Goal: Use online tool/utility: Use online tool/utility

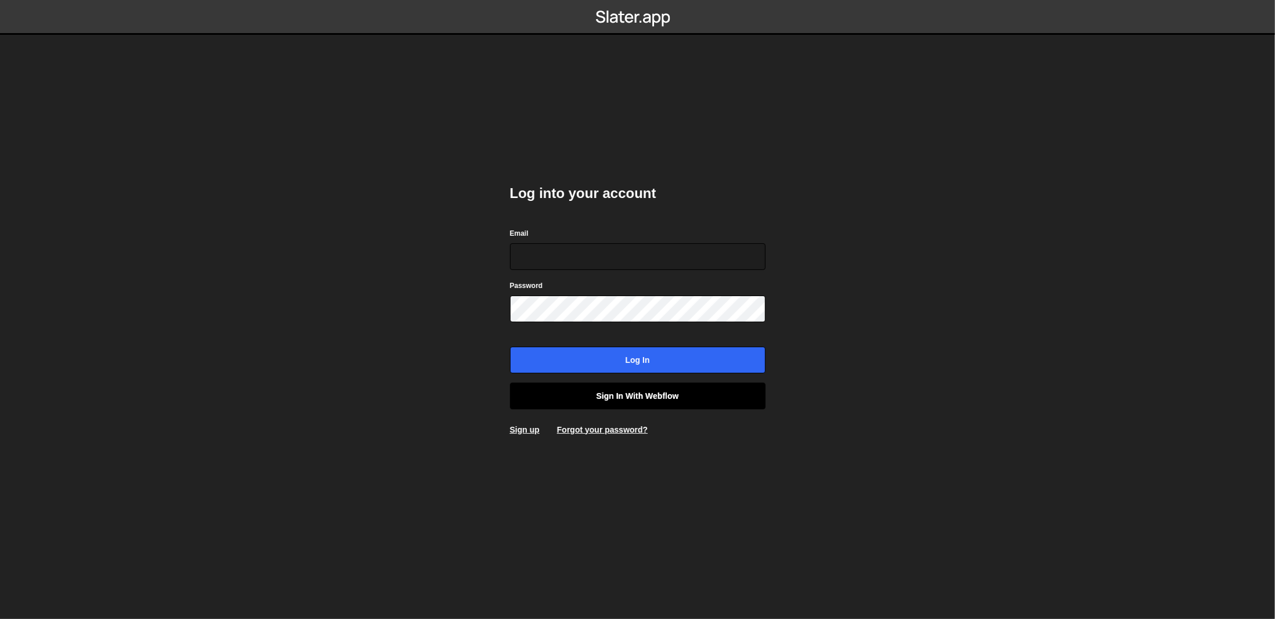
click at [666, 393] on link "Sign in with Webflow" at bounding box center [638, 396] width 256 height 27
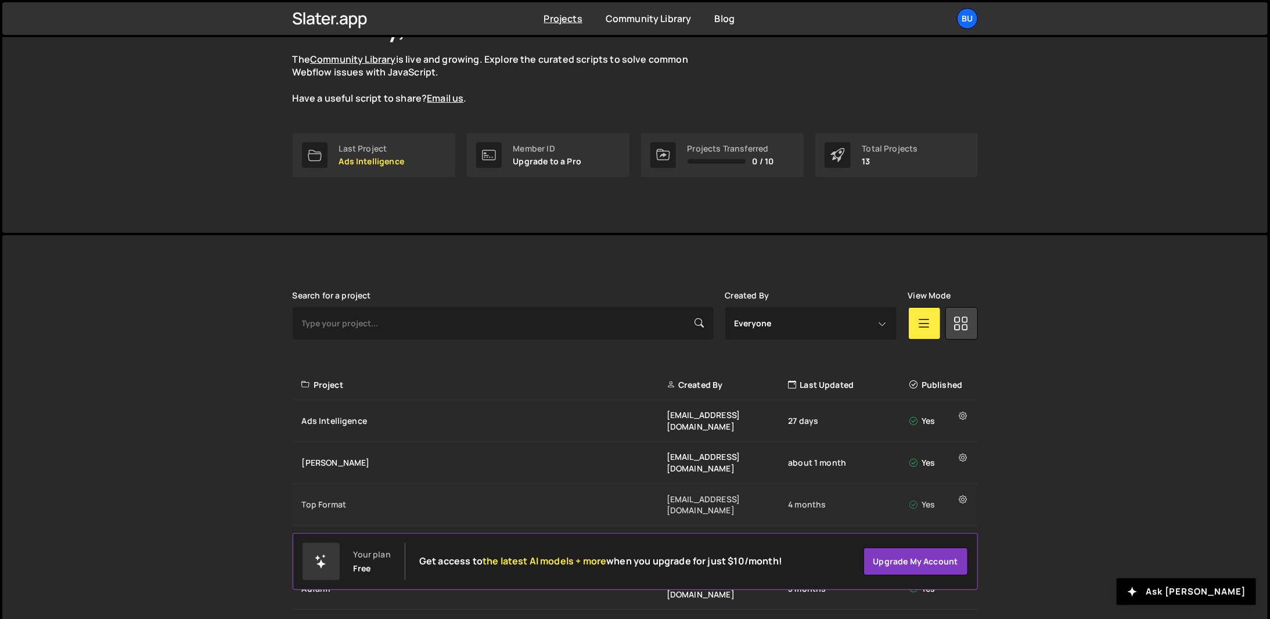
scroll to position [116, 0]
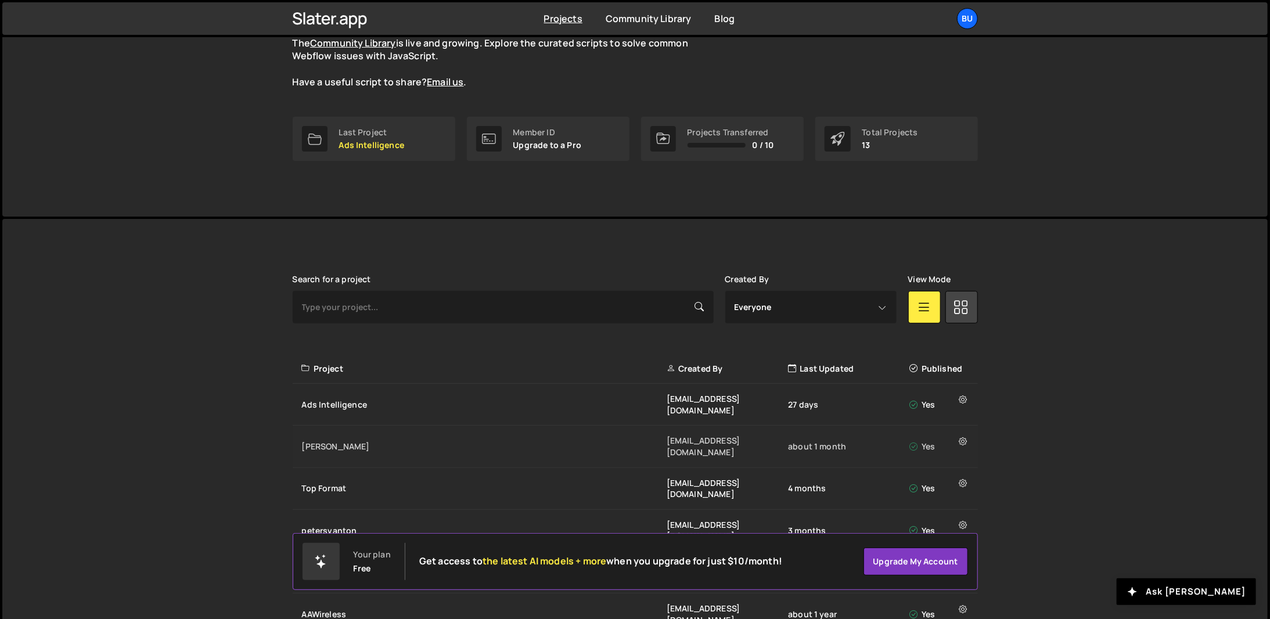
click at [370, 436] on div "[PERSON_NAME] [EMAIL_ADDRESS][DOMAIN_NAME] about 1 month Yes" at bounding box center [635, 447] width 685 height 42
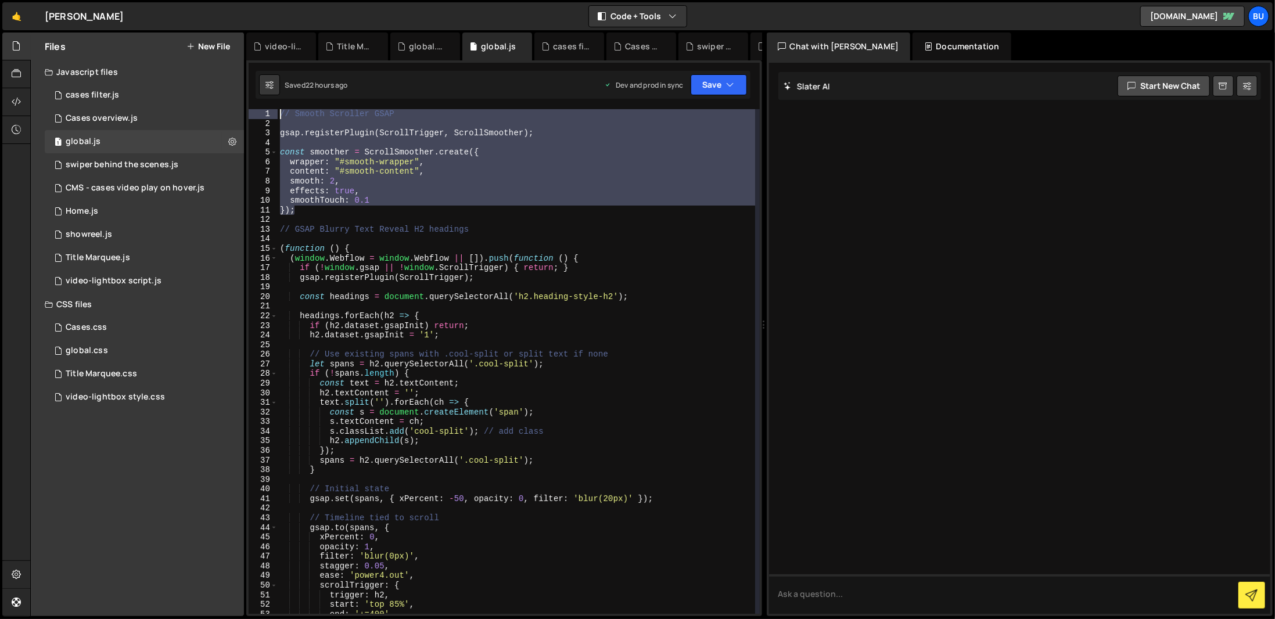
drag, startPoint x: 390, startPoint y: 210, endPoint x: 250, endPoint y: 105, distance: 175.9
click at [250, 105] on div "XXXXXXXXXXXXXXXXXXXXXXXXXXXXXXXXXXXXXXXXXXXXXXXXXXXXXXXXXXXXXXXXXXXXXXXXXXXXXXX…" at bounding box center [504, 338] width 516 height 556
click at [489, 176] on div "// Smooth Scroller GSAP gsap . registerPlugin ( ScrollTrigger , ScrollSmoother …" at bounding box center [516, 361] width 477 height 505
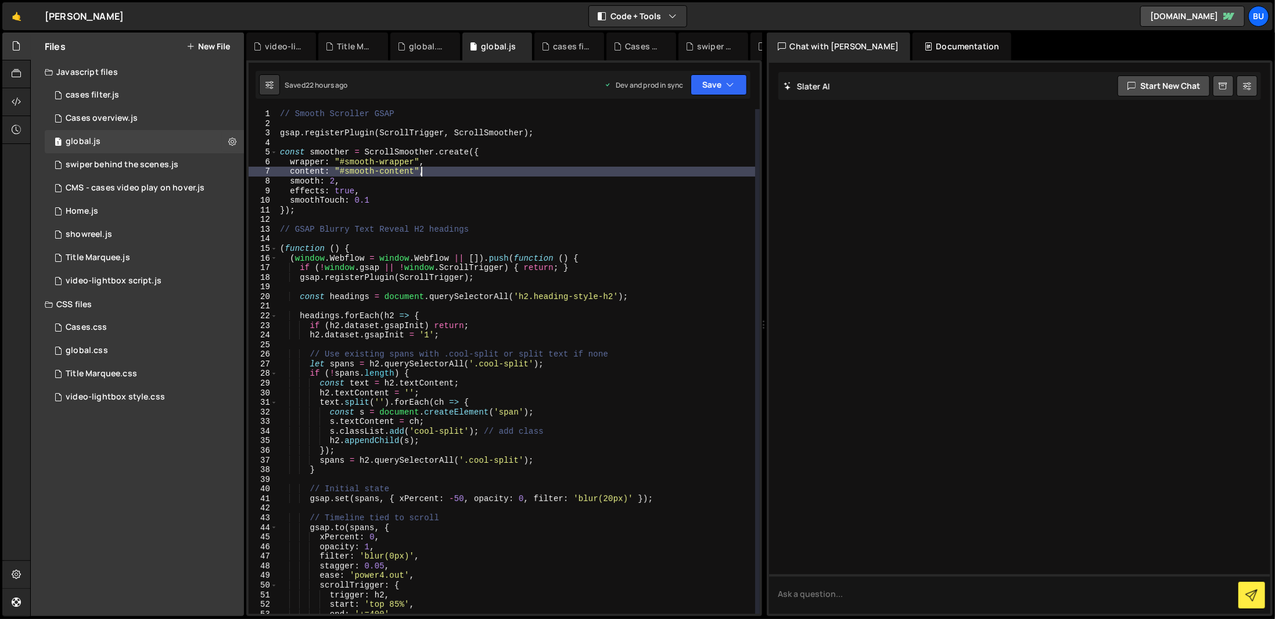
click at [597, 262] on div "// Smooth Scroller GSAP gsap . registerPlugin ( ScrollTrigger , ScrollSmoother …" at bounding box center [516, 371] width 477 height 524
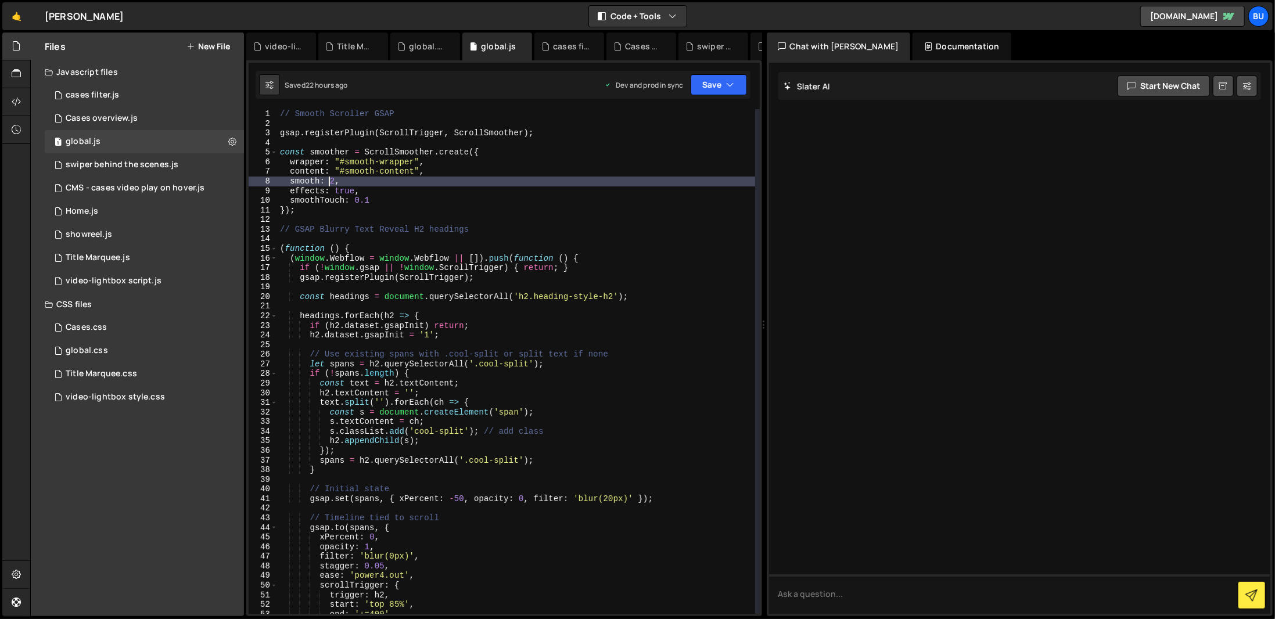
click at [329, 179] on div "// Smooth Scroller GSAP gsap . registerPlugin ( ScrollTrigger , ScrollSmoother …" at bounding box center [516, 371] width 477 height 524
click at [723, 89] on button "Save" at bounding box center [719, 84] width 56 height 21
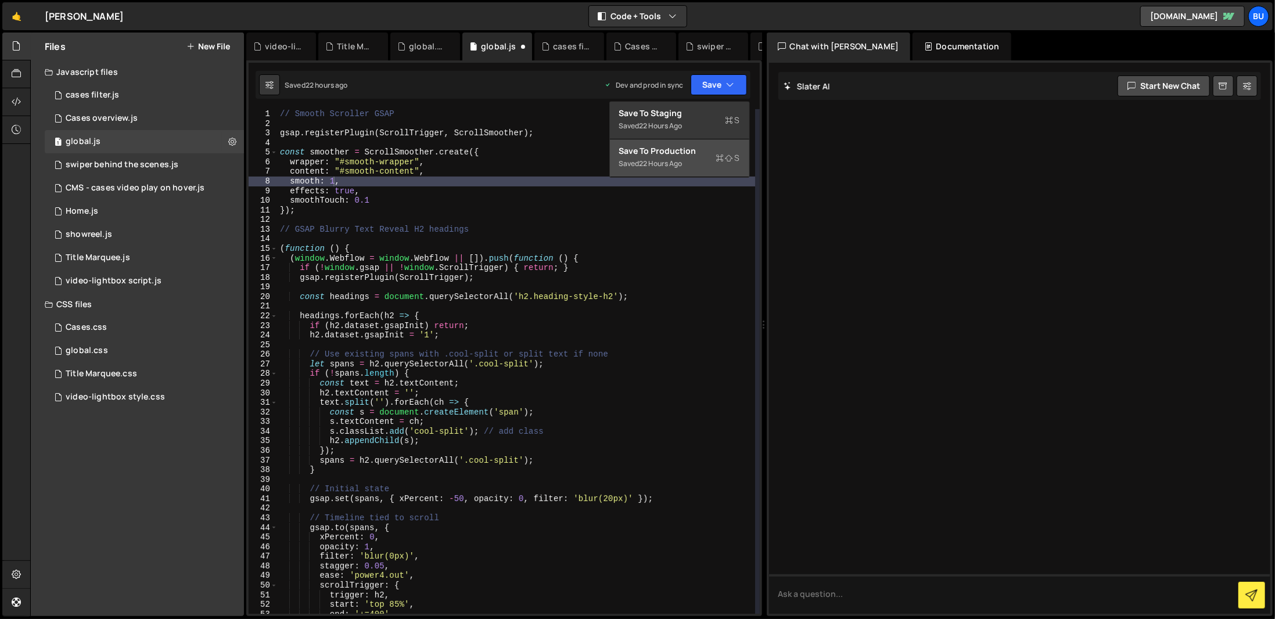
click at [715, 161] on div "Saved 22 hours ago" at bounding box center [679, 164] width 121 height 14
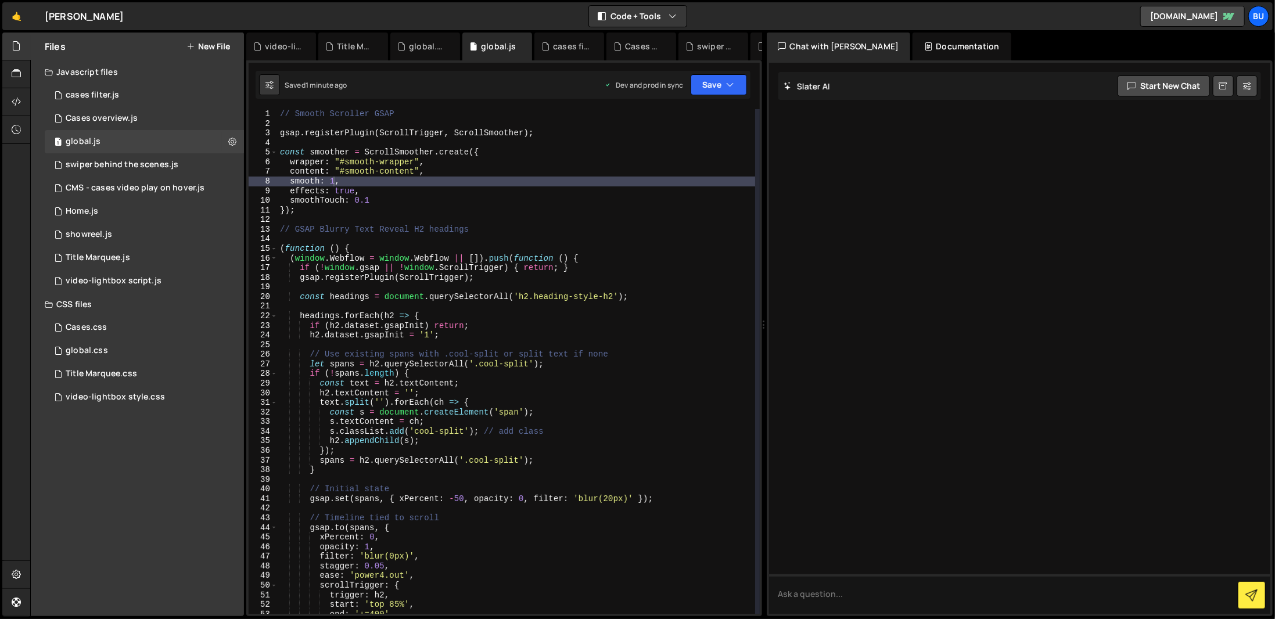
click at [566, 135] on div "// Smooth Scroller GSAP gsap . registerPlugin ( ScrollTrigger , ScrollSmoother …" at bounding box center [516, 371] width 477 height 524
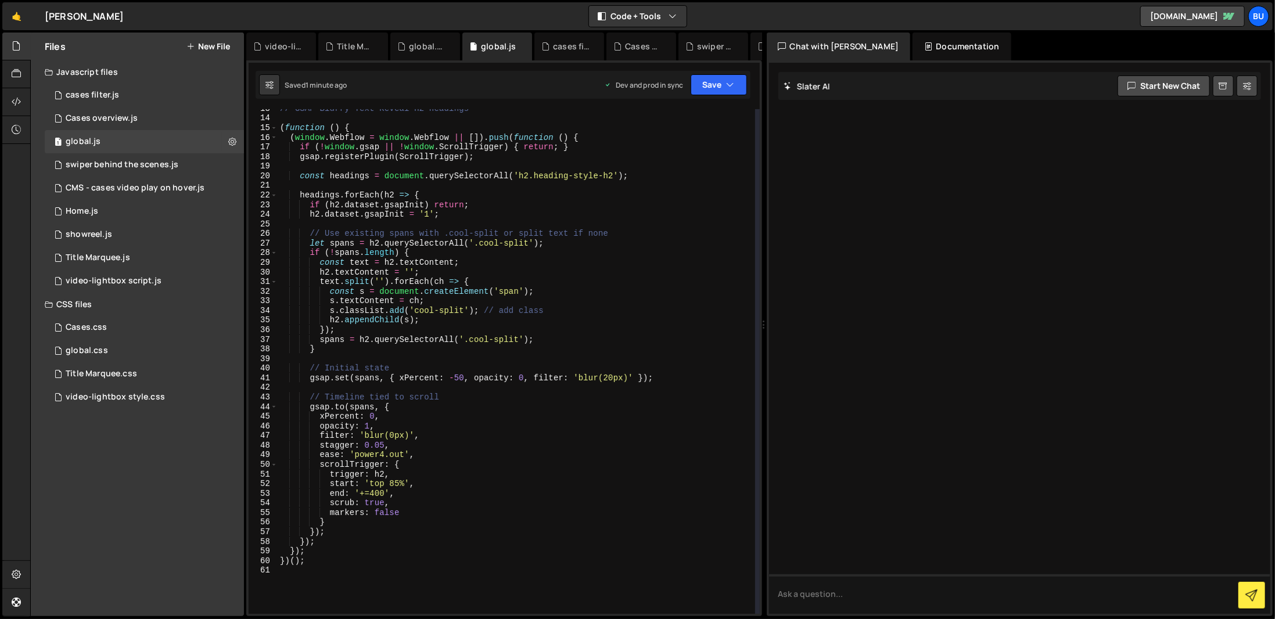
scroll to position [0, 0]
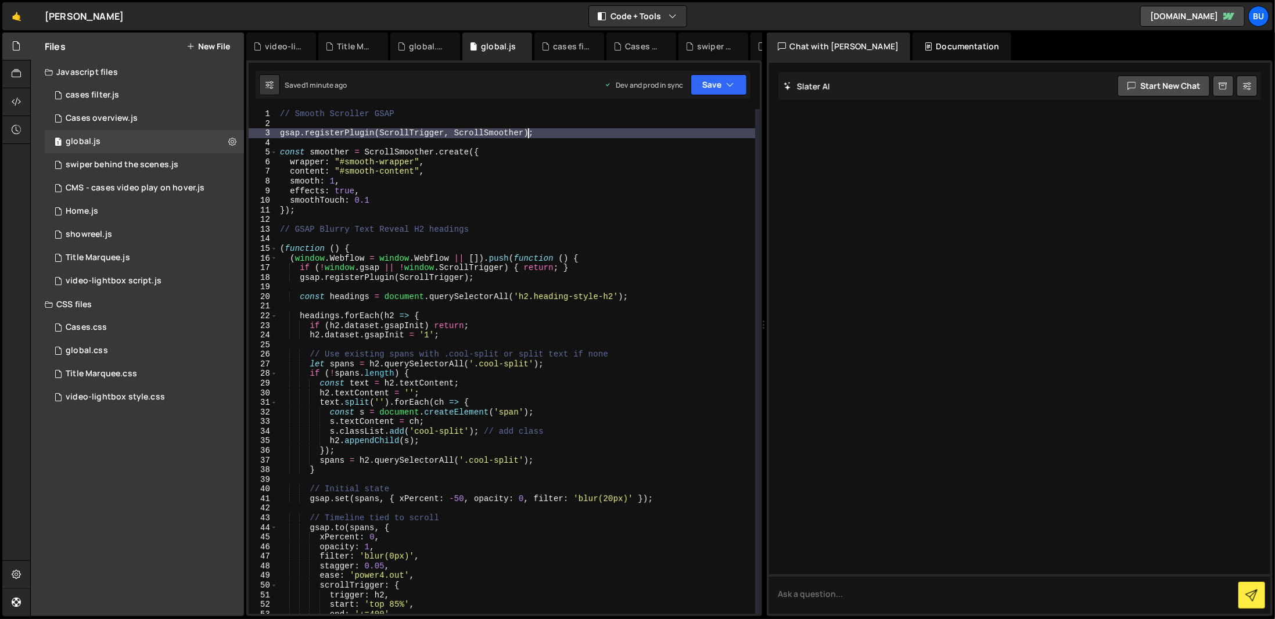
click at [643, 468] on div "// Smooth Scroller GSAP gsap . registerPlugin ( ScrollTrigger , ScrollSmoother …" at bounding box center [516, 371] width 477 height 524
type textarea "}"
